Goal: Task Accomplishment & Management: Complete application form

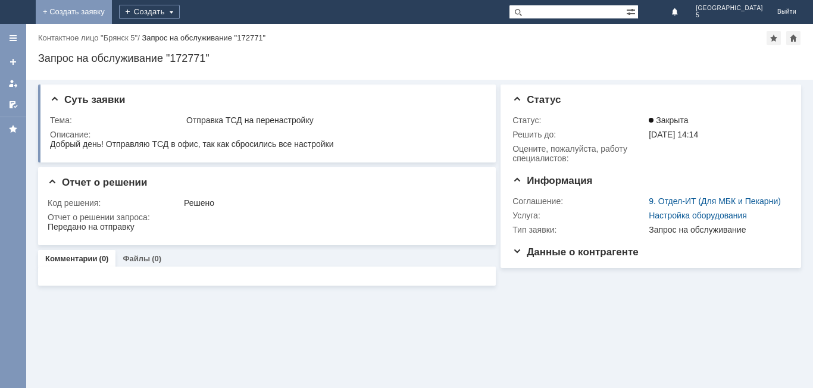
click at [112, 14] on link "+ Создать заявку" at bounding box center [74, 12] width 76 height 24
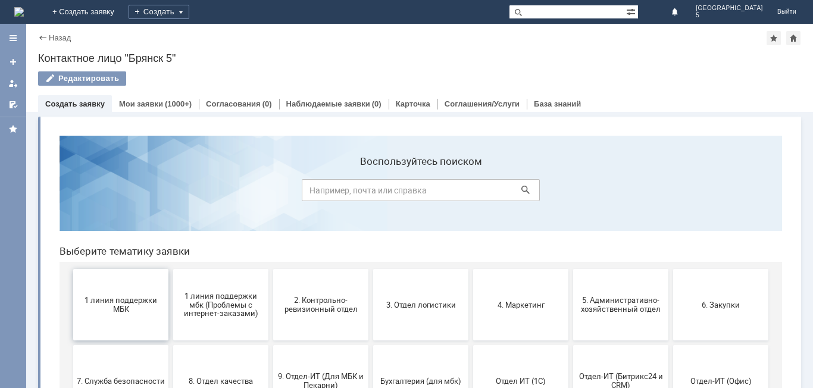
click at [140, 307] on span "1 линия поддержки МБК" at bounding box center [121, 305] width 88 height 18
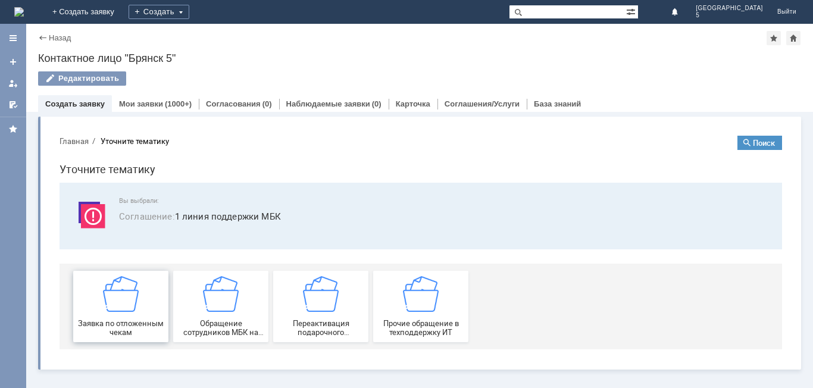
click at [121, 315] on div "Заявка по отложенным чекам" at bounding box center [121, 306] width 88 height 61
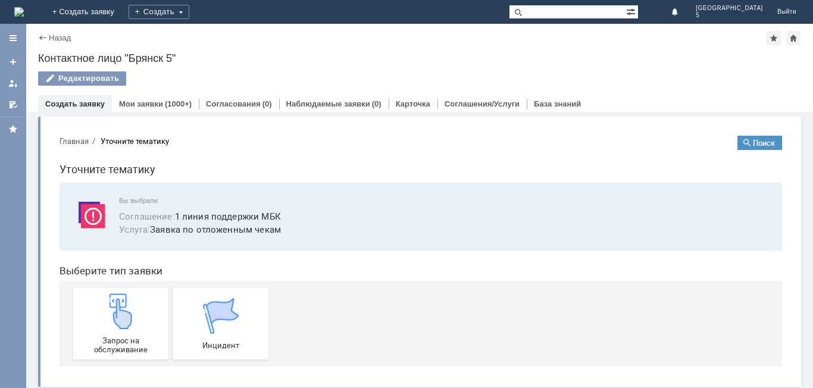
click at [38, 300] on div "Витрина услуг" at bounding box center [419, 252] width 763 height 270
click at [109, 317] on img at bounding box center [121, 312] width 36 height 36
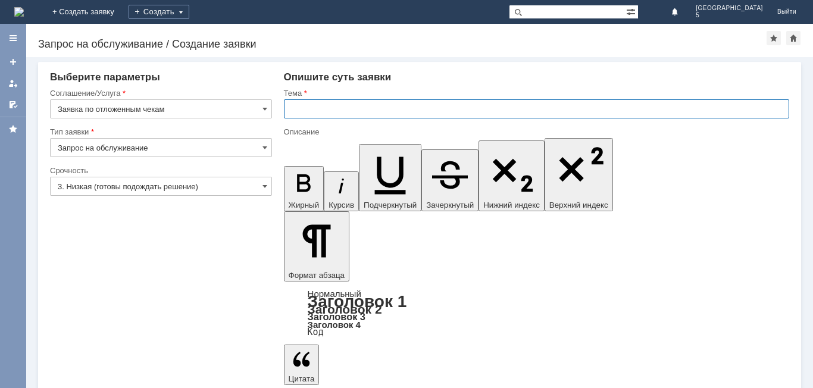
click at [311, 111] on input "text" at bounding box center [537, 108] width 506 height 19
type input "отложенный чек [DATE]"
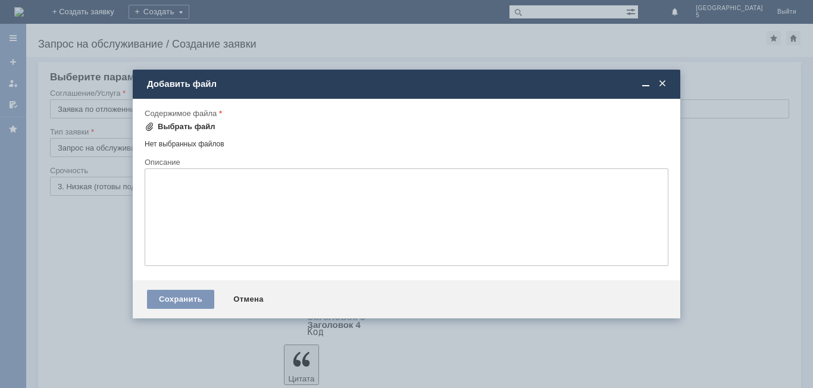
click at [152, 124] on span at bounding box center [150, 127] width 10 height 10
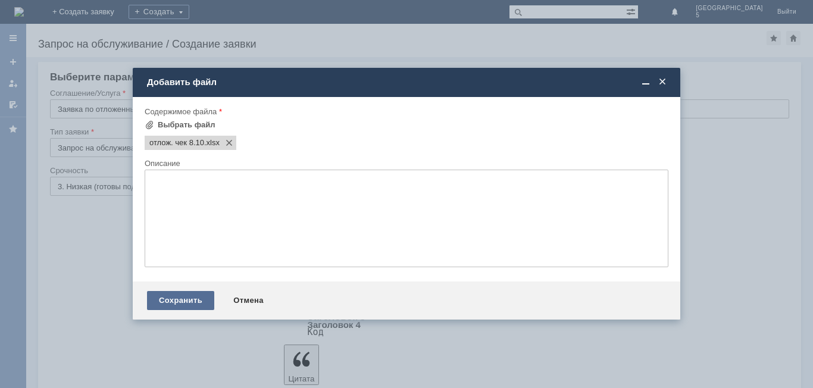
click at [200, 302] on div "Сохранить" at bounding box center [180, 300] width 67 height 19
